Goal: Transaction & Acquisition: Purchase product/service

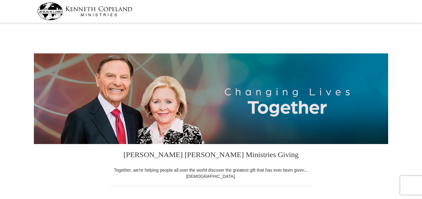
select select "IA"
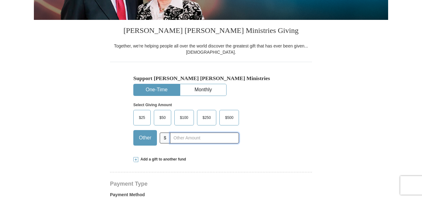
click at [194, 138] on input "text" at bounding box center [204, 138] width 69 height 11
type input "35.00"
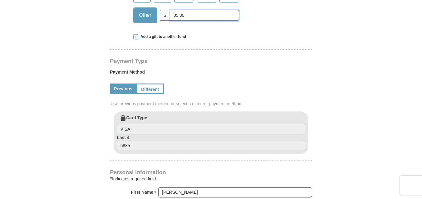
scroll to position [249, 0]
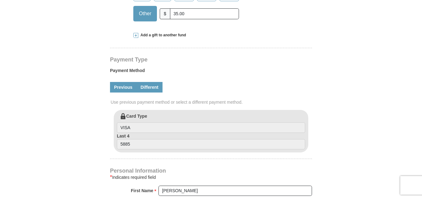
click at [149, 86] on link "Different" at bounding box center [150, 87] width 26 height 11
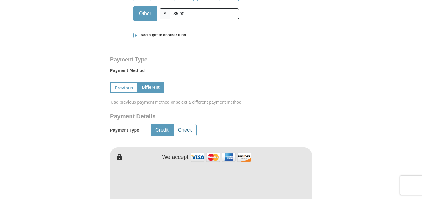
click at [187, 130] on button "Check" at bounding box center [185, 131] width 23 height 12
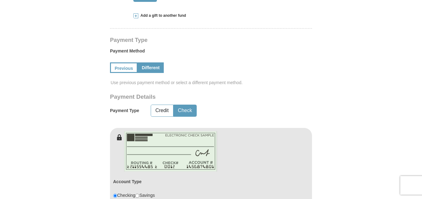
scroll to position [373, 0]
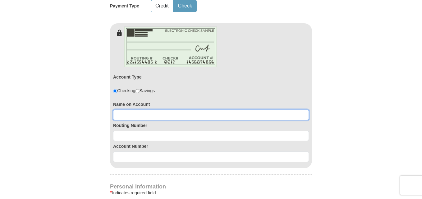
click at [149, 113] on input at bounding box center [211, 115] width 196 height 11
type input "Timothy Blaisure"
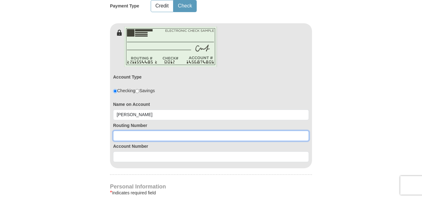
click at [165, 138] on input at bounding box center [211, 136] width 196 height 11
type input "073910745"
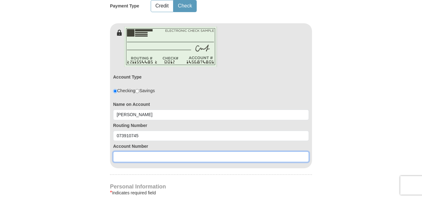
click at [141, 155] on input at bounding box center [211, 157] width 196 height 11
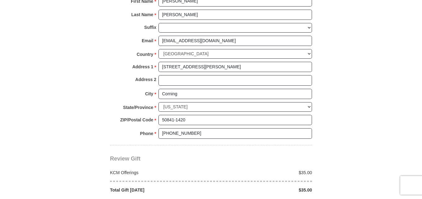
scroll to position [622, 0]
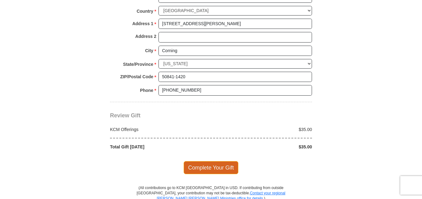
type input "1031228"
click at [213, 169] on span "Complete Your Gift" at bounding box center [211, 167] width 55 height 13
